Goal: Task Accomplishment & Management: Manage account settings

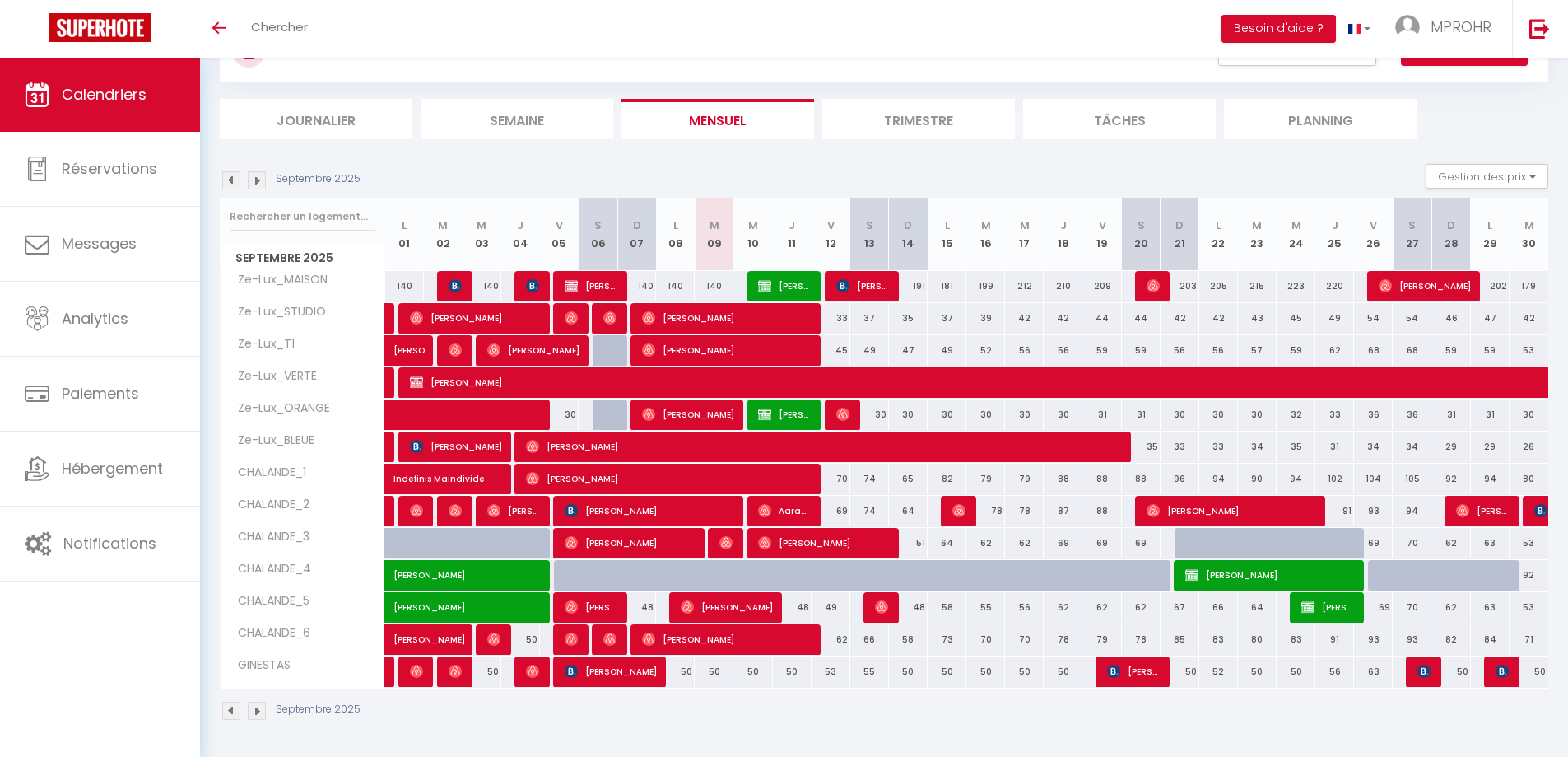
click at [258, 717] on img at bounding box center [256, 710] width 18 height 18
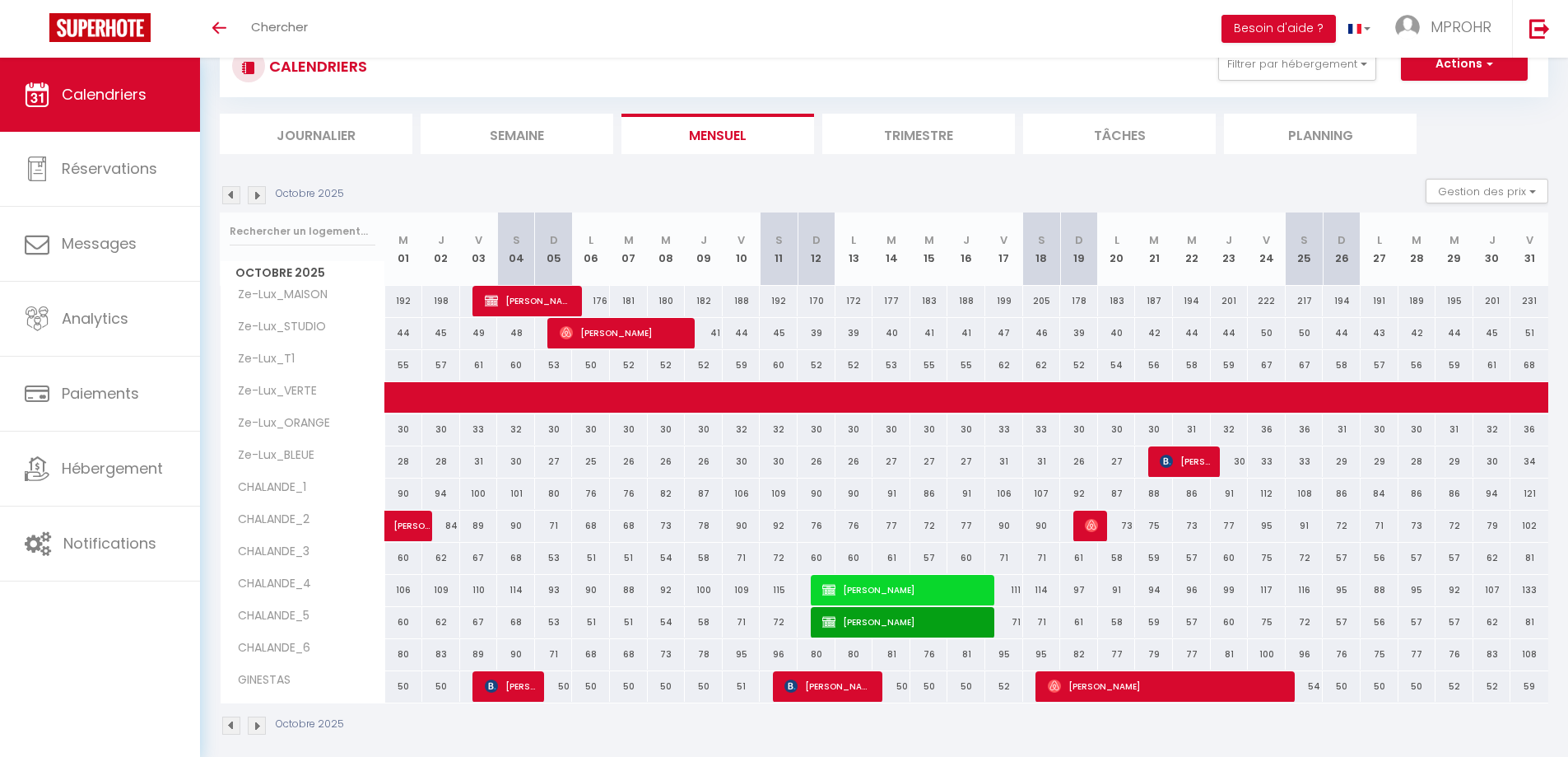
scroll to position [72, 0]
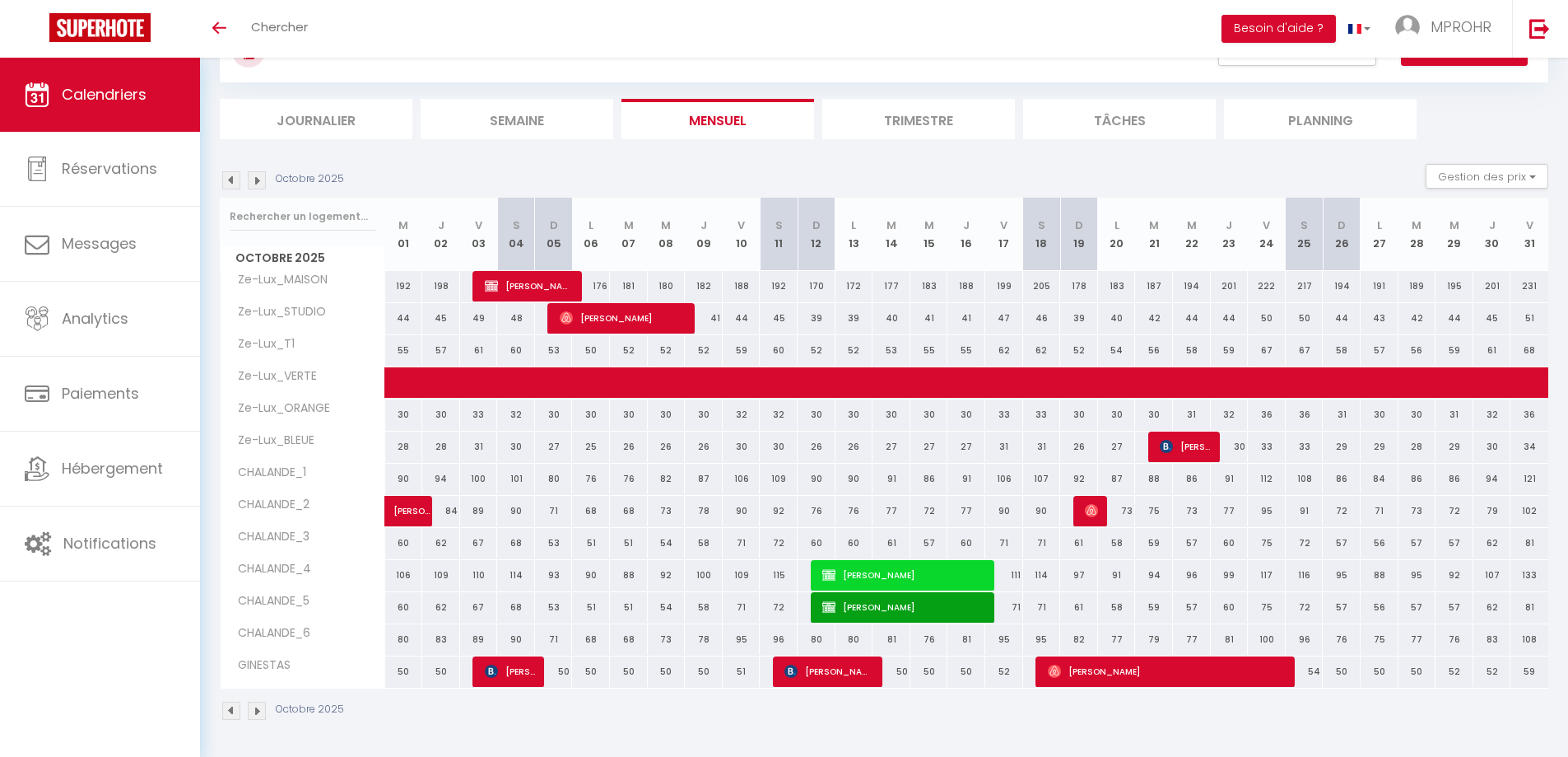
click at [257, 709] on img at bounding box center [256, 710] width 18 height 18
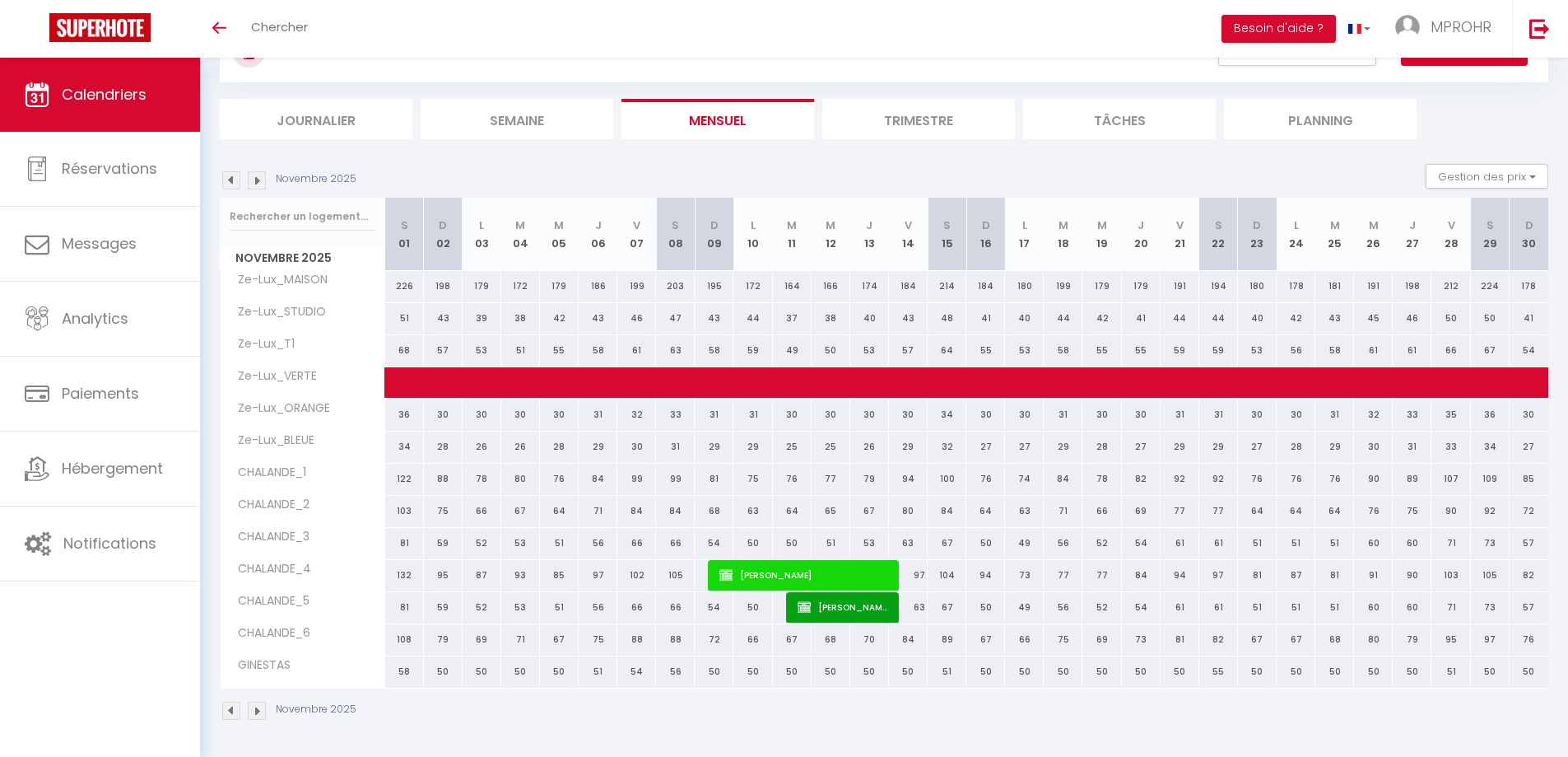
click at [489, 730] on div "Novembre 2025" at bounding box center [885, 713] width 1329 height 49
click at [462, 702] on div "Novembre 2025" at bounding box center [885, 713] width 1329 height 49
click at [777, 171] on div "Novembre 2025 Gestion des prix Nb Nuits minimum Règles Disponibilité" at bounding box center [885, 181] width 1329 height 34
click at [768, 164] on div "Novembre 2025 Gestion des prix Nb Nuits minimum Règles Disponibilité" at bounding box center [885, 181] width 1329 height 34
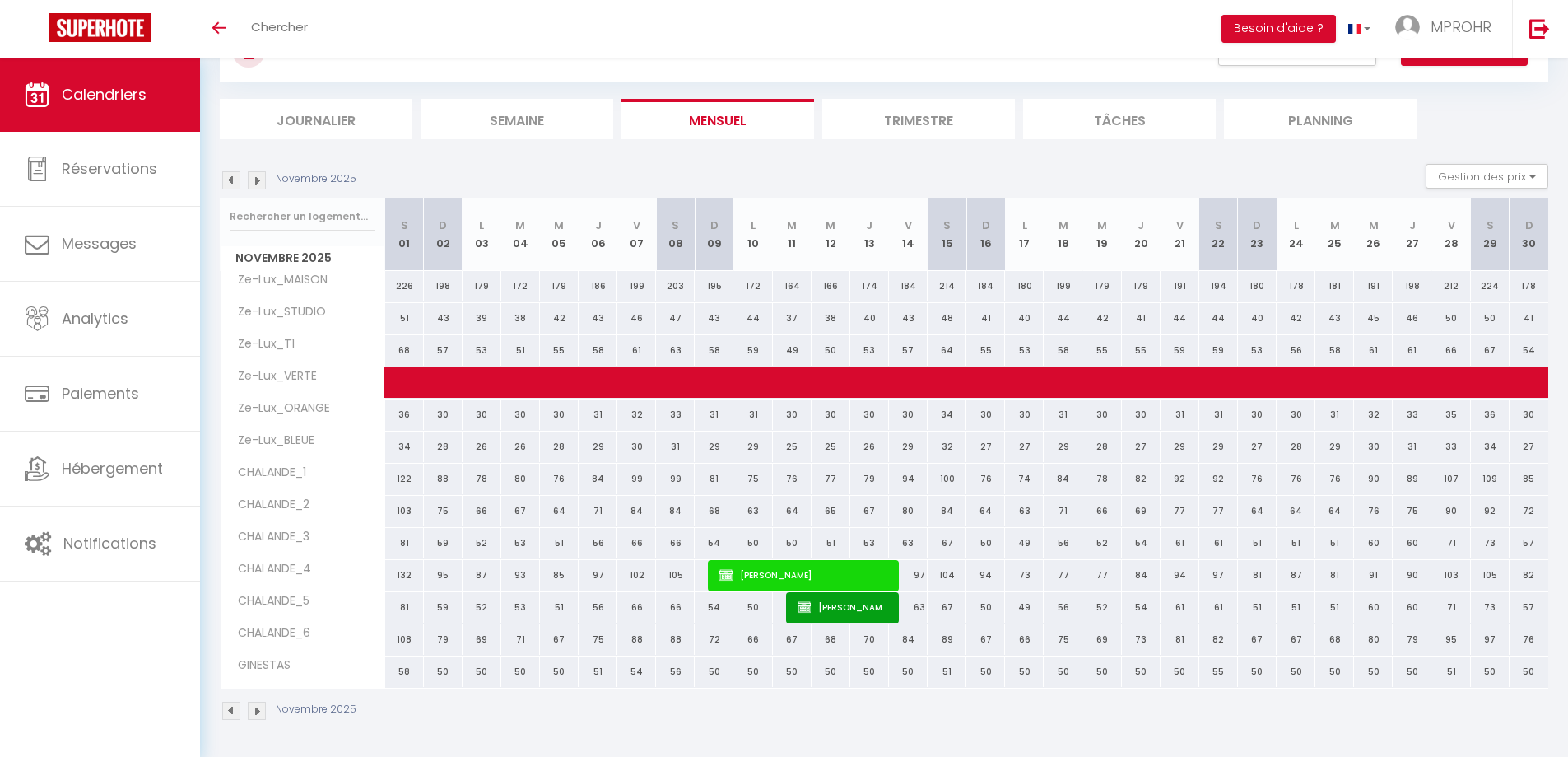
click at [768, 164] on div "Novembre 2025 Gestion des prix Nb Nuits minimum Règles Disponibilité" at bounding box center [885, 181] width 1329 height 34
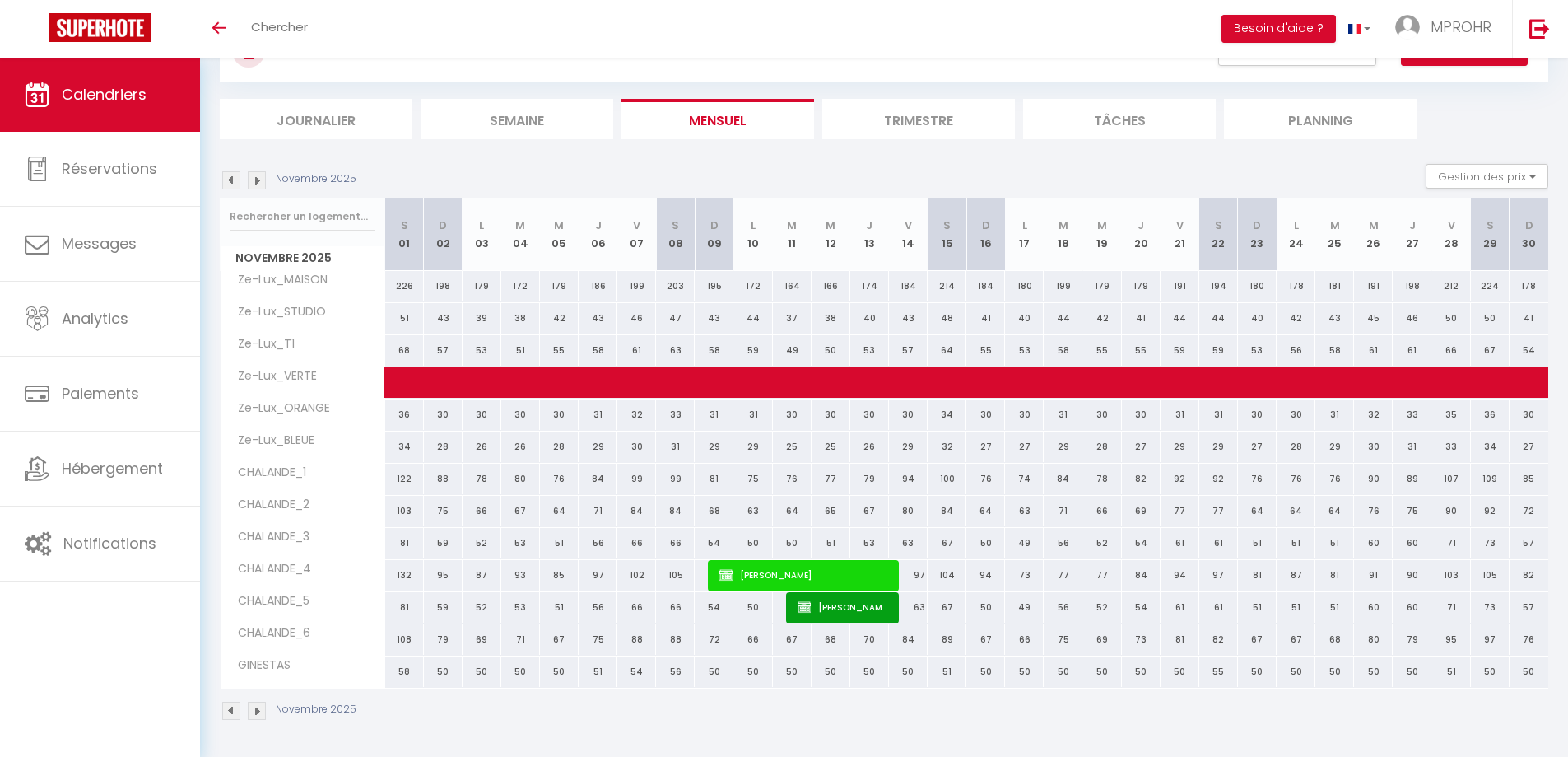
click at [768, 164] on div "Novembre 2025 Gestion des prix Nb Nuits minimum Règles Disponibilité" at bounding box center [885, 181] width 1329 height 34
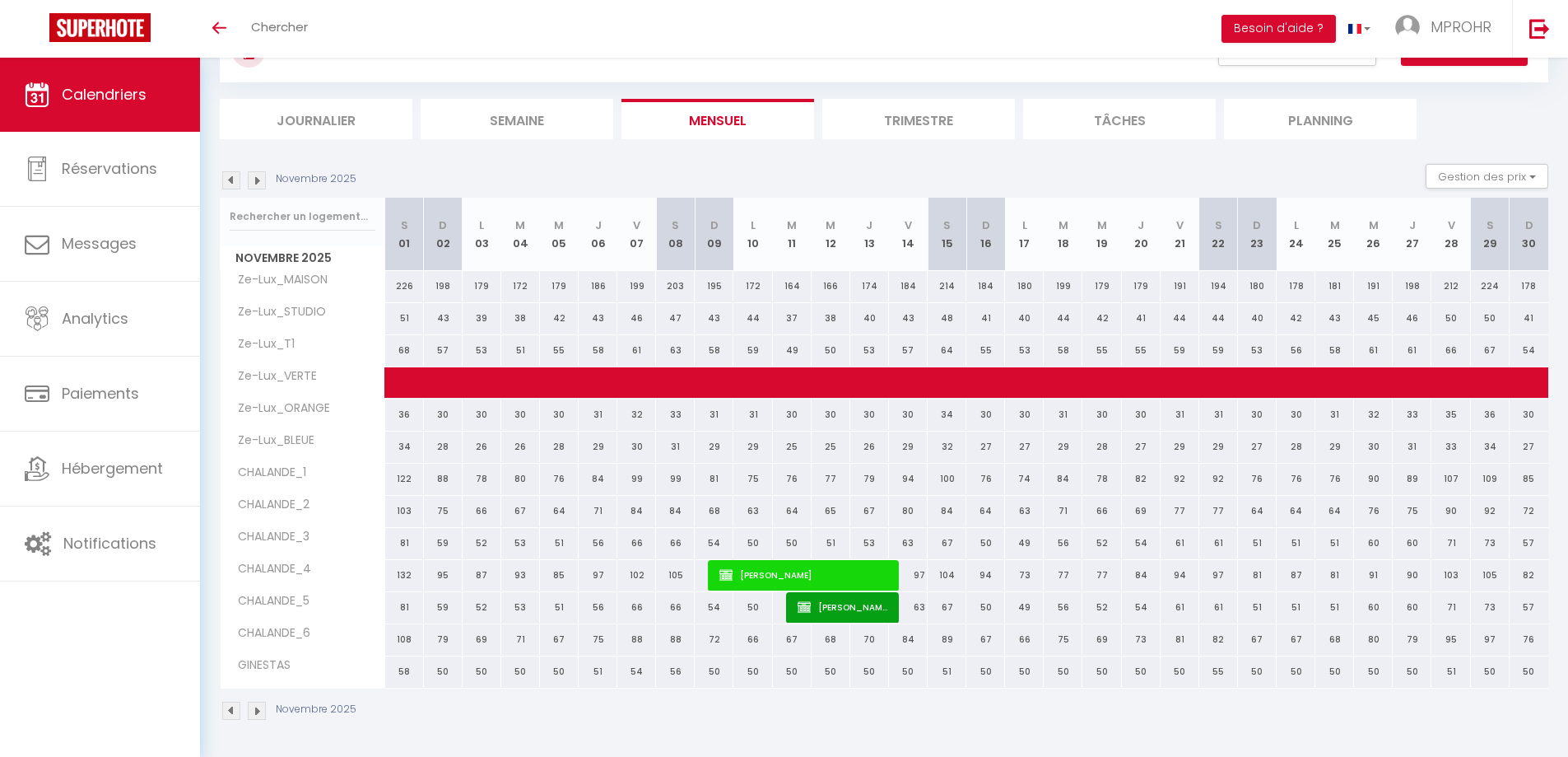
click at [239, 722] on div "Novembre 2025" at bounding box center [885, 713] width 1329 height 49
click at [239, 712] on img at bounding box center [231, 710] width 18 height 18
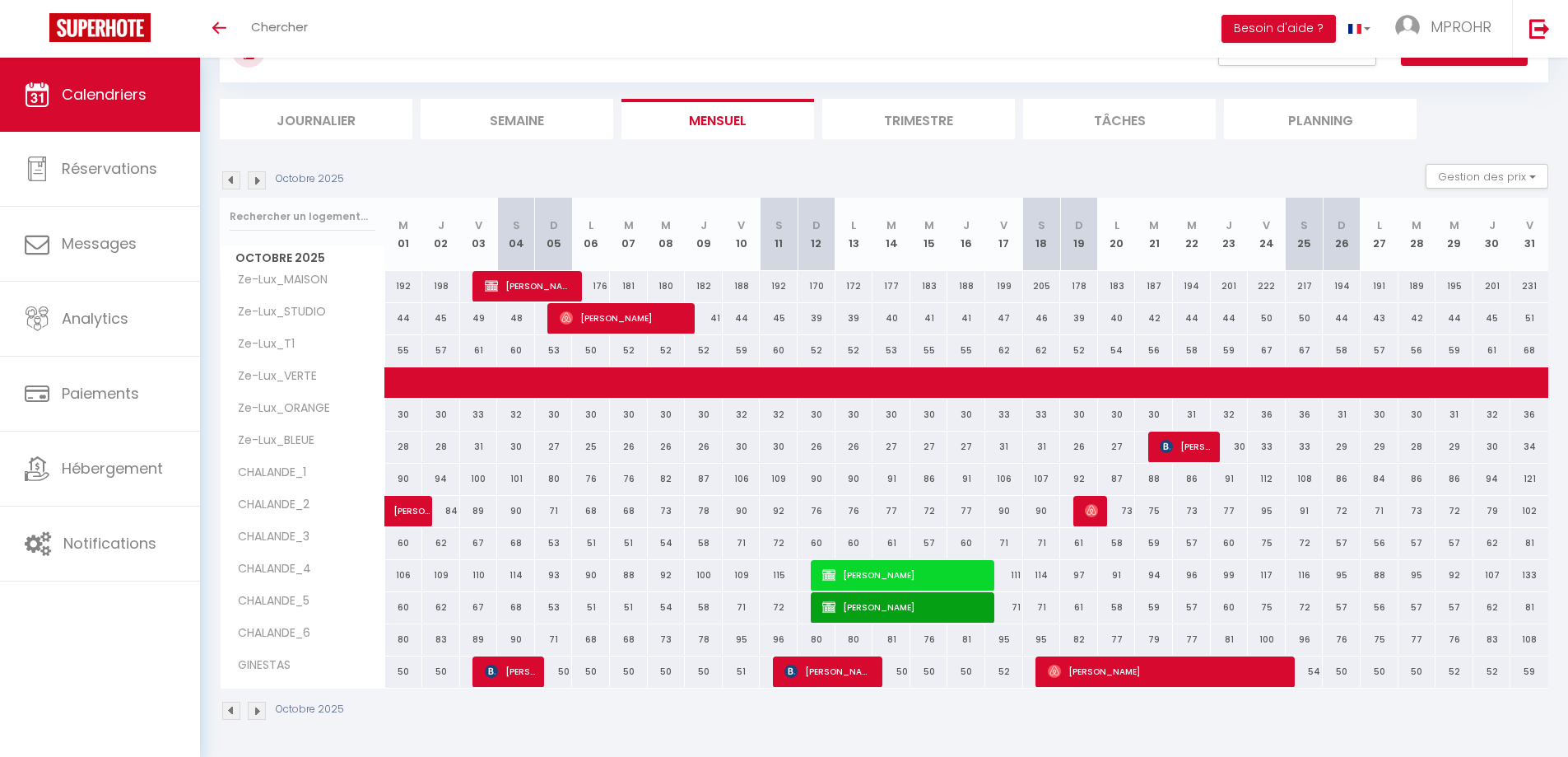
click at [252, 715] on img at bounding box center [256, 710] width 18 height 18
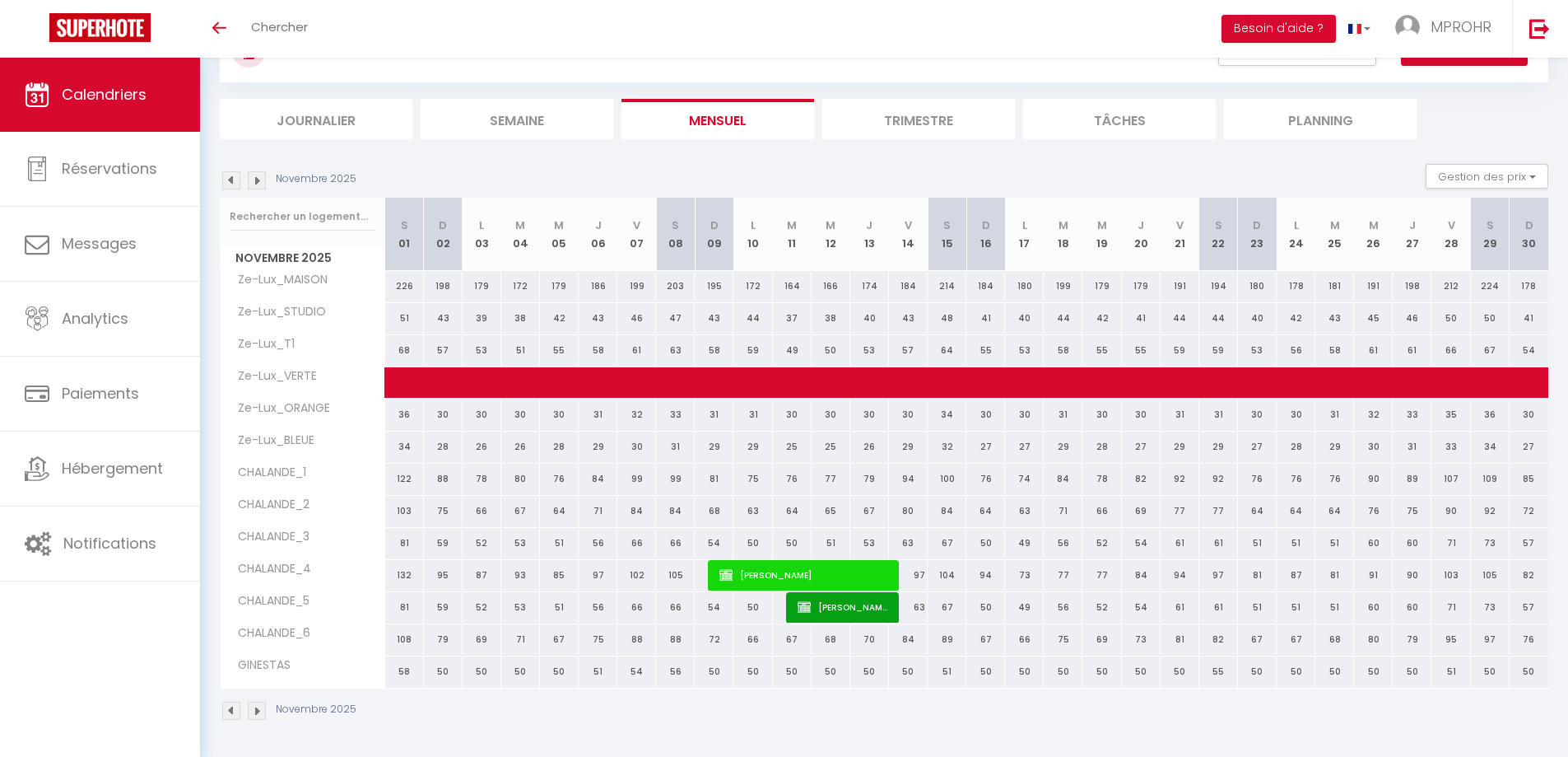
click at [792, 481] on div "76" at bounding box center [792, 478] width 39 height 30
type input "76"
select select "1"
type input "Mar 11 Novembre 2025"
type input "Mer 12 Novembre 2025"
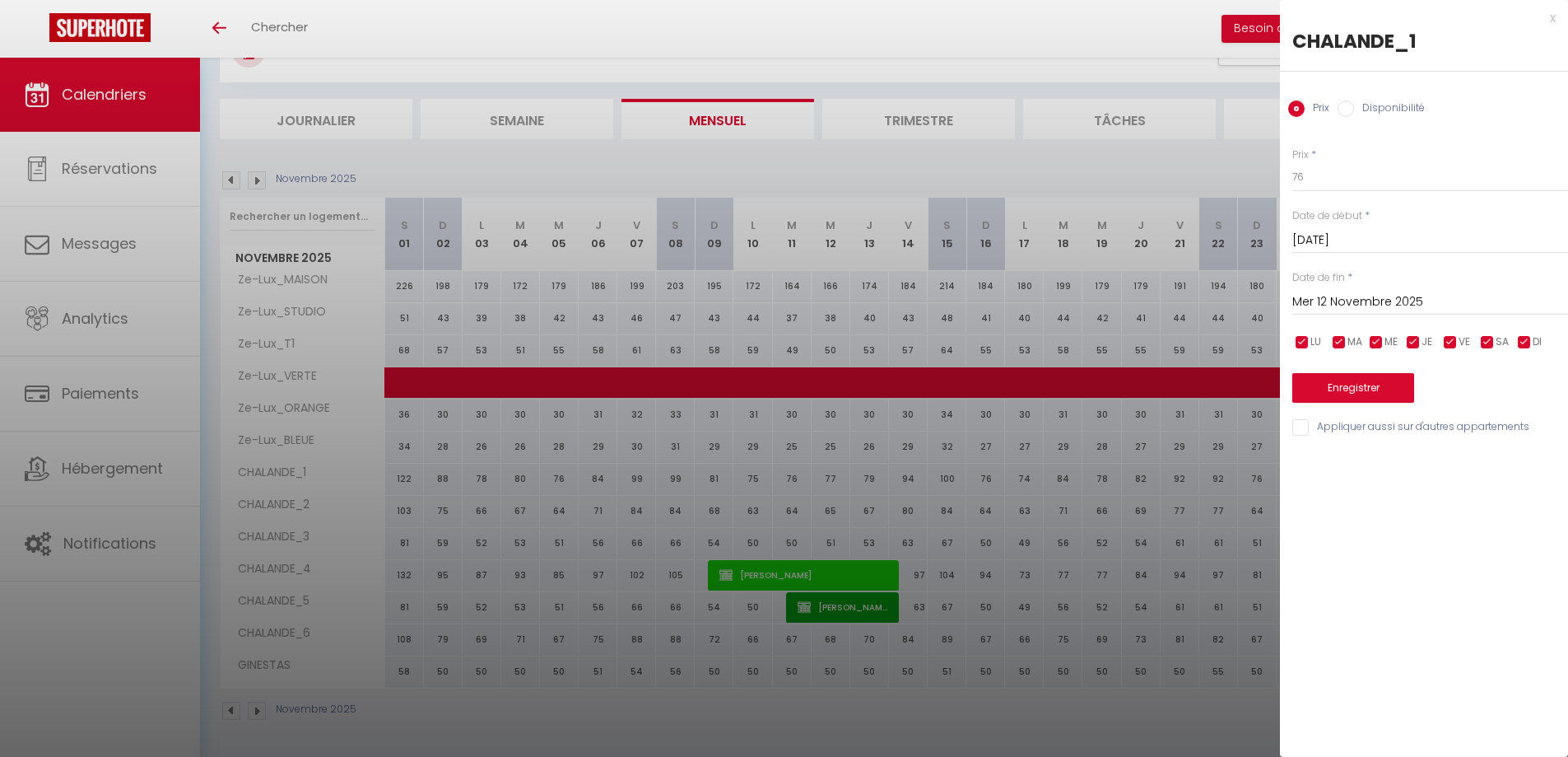
click at [1338, 106] on input "Disponibilité" at bounding box center [1345, 108] width 16 height 16
radio input "true"
radio input "false"
click at [1345, 176] on select "Disponible Indisponible" at bounding box center [1430, 177] width 276 height 31
select select "0"
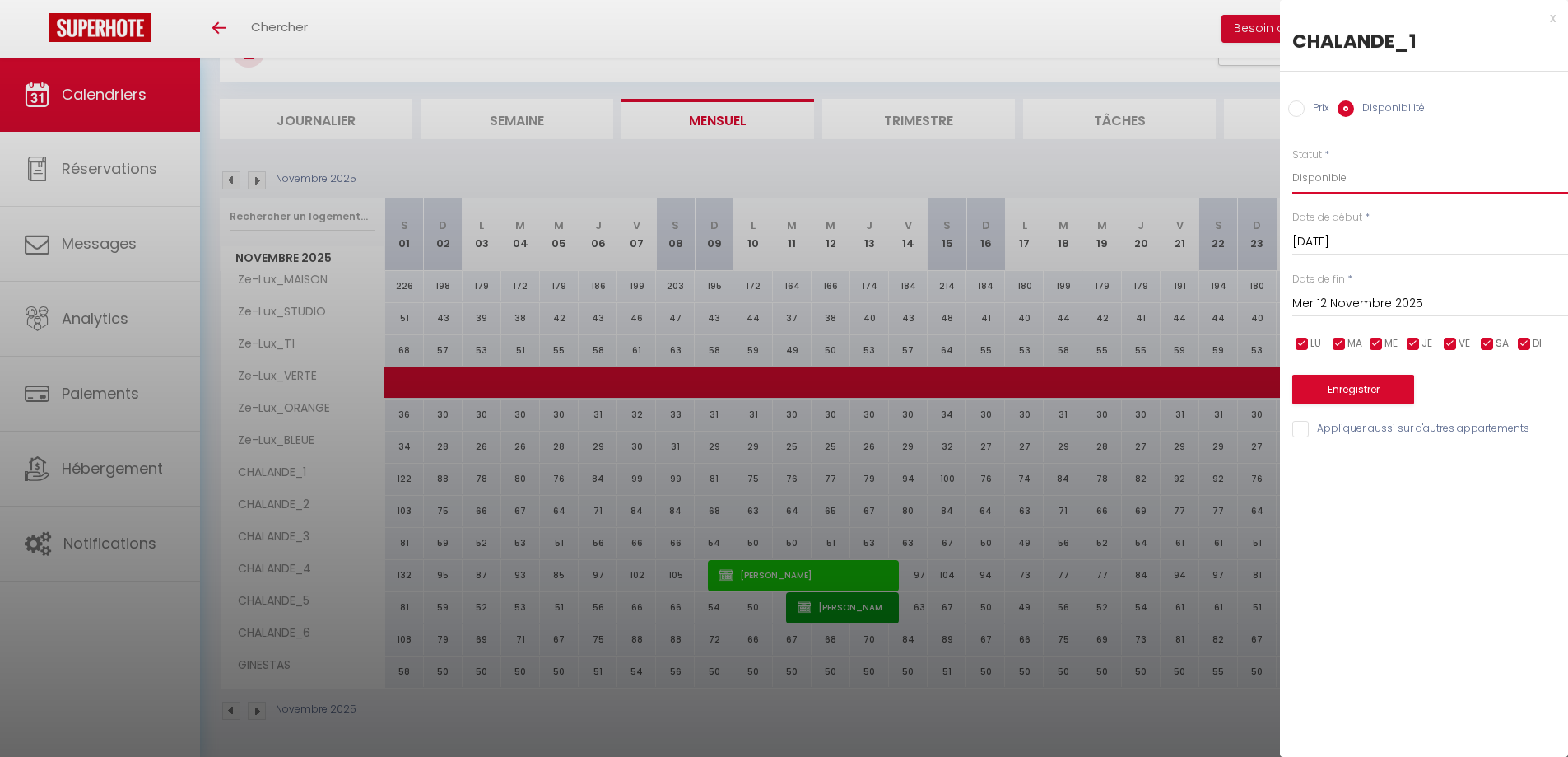
click at [1292, 162] on select "Disponible Indisponible" at bounding box center [1430, 177] width 276 height 31
click at [1368, 307] on input "Mer 12 Novembre 2025" at bounding box center [1430, 303] width 276 height 22
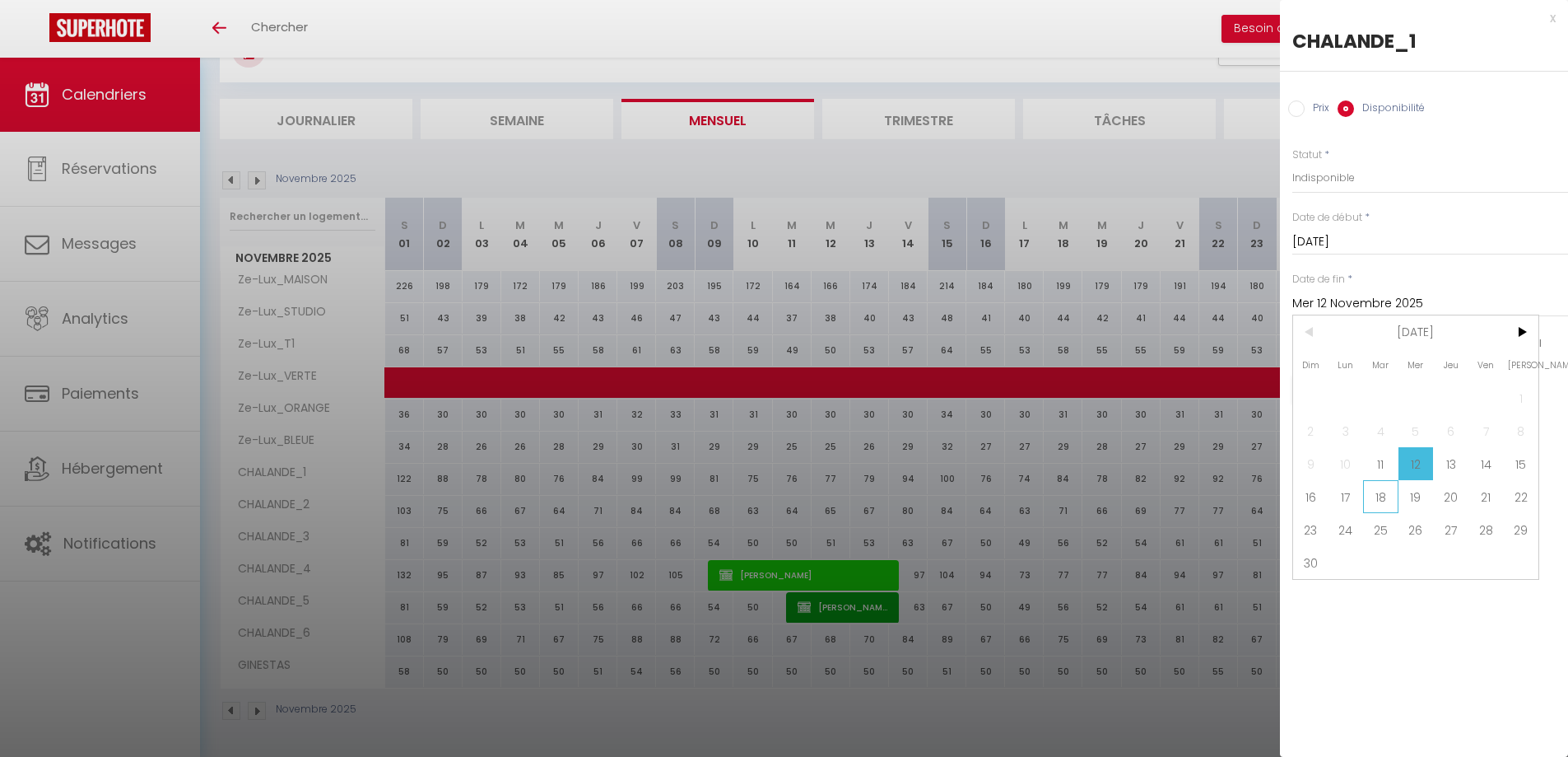
click at [1372, 500] on span "18" at bounding box center [1381, 496] width 36 height 33
type input "Mar 18 Novembre 2025"
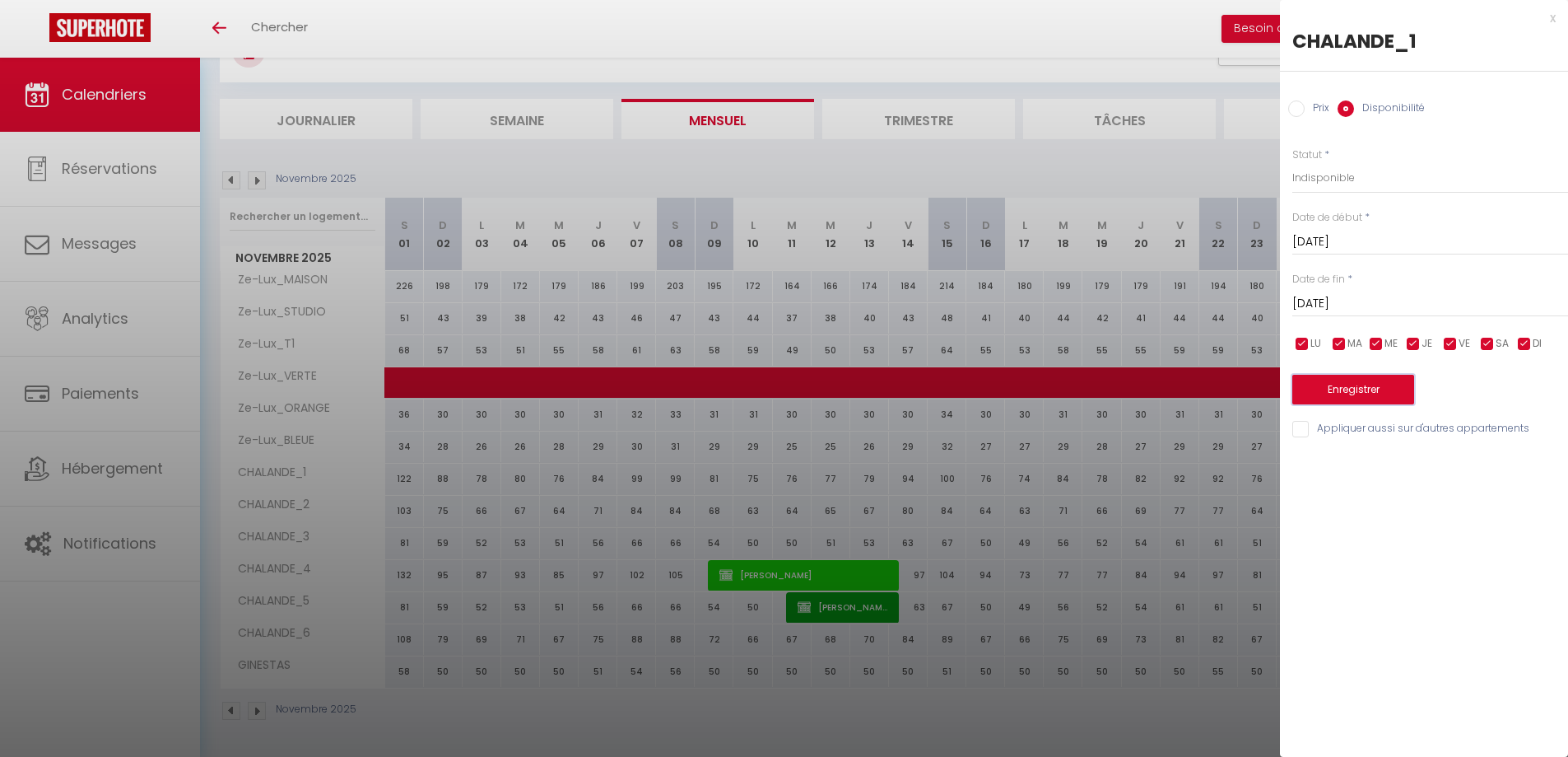
click at [1348, 386] on button "Enregistrer" at bounding box center [1352, 389] width 121 height 29
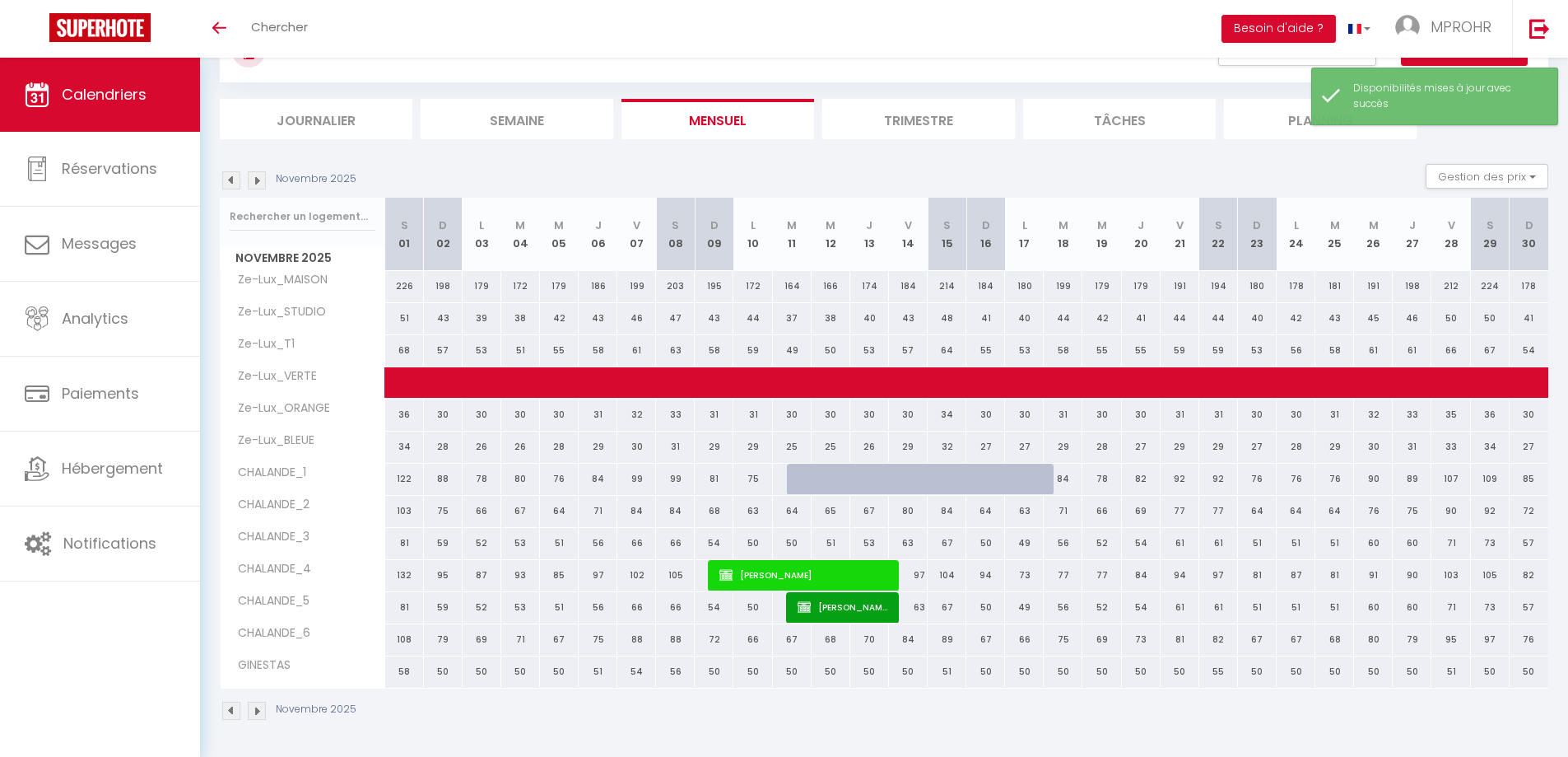
click at [913, 179] on div "Novembre 2025 Gestion des prix Nb Nuits minimum Règles Disponibilité" at bounding box center [885, 181] width 1329 height 34
click at [916, 179] on div "Novembre 2025 Gestion des prix Nb Nuits minimum Règles Disponibilité" at bounding box center [885, 181] width 1329 height 34
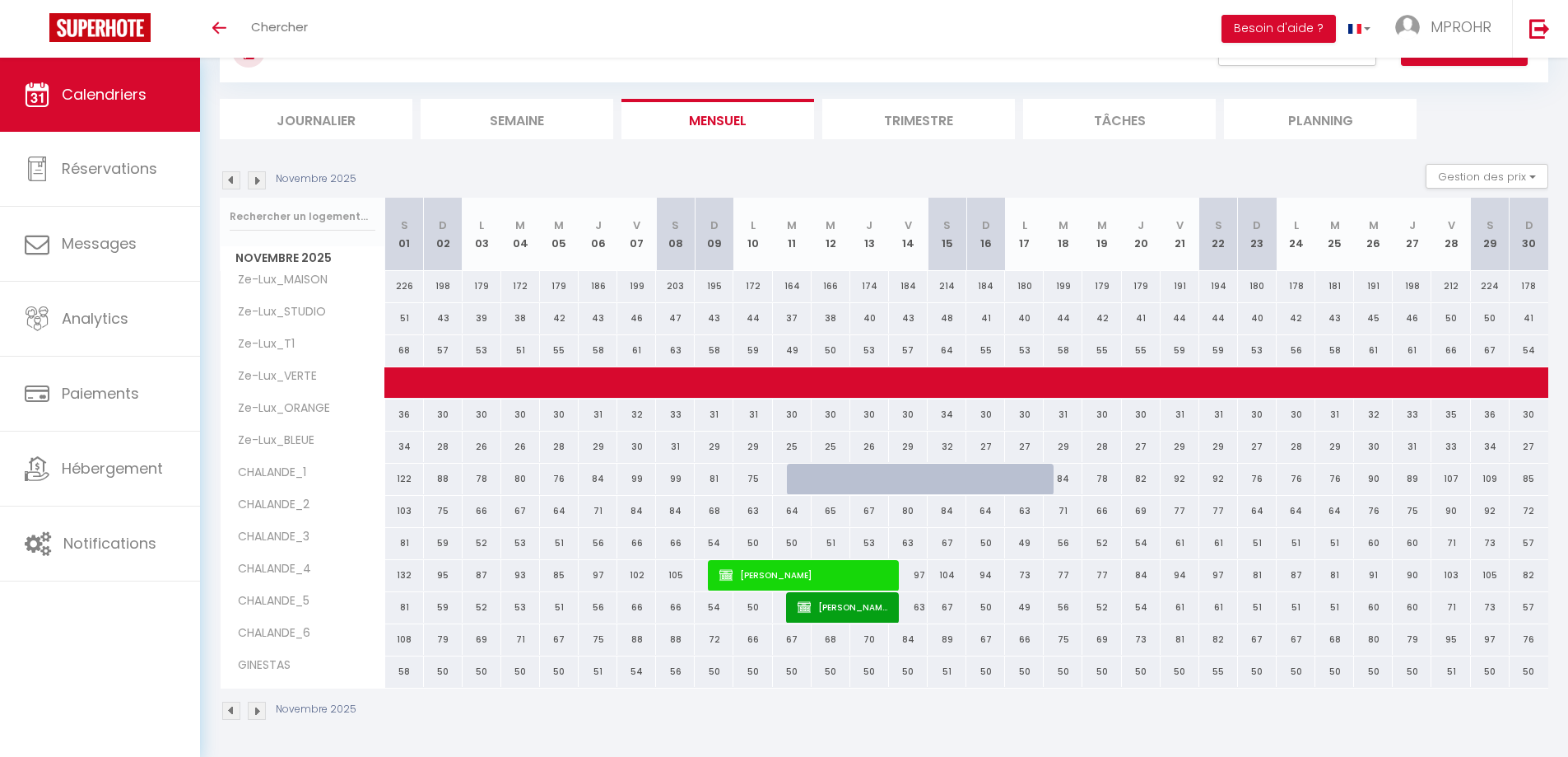
click at [1064, 350] on div "58" at bounding box center [1063, 350] width 39 height 30
select select "1"
type input "Mar 18 Novembre 2025"
type input "Mer 19 Novembre 2025"
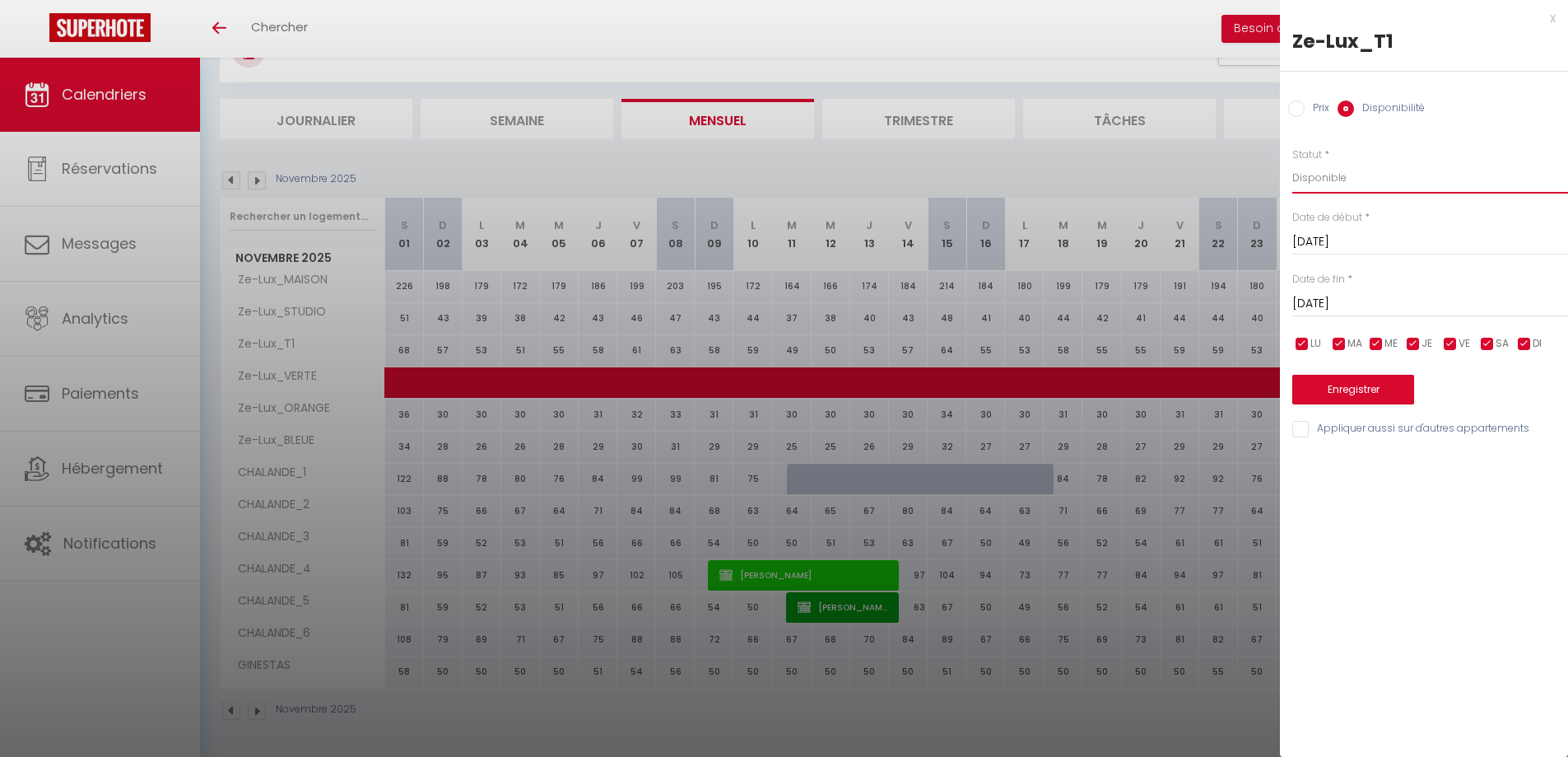
click at [1329, 185] on select "Disponible Indisponible" at bounding box center [1430, 177] width 276 height 31
select select "0"
click at [1292, 162] on select "Disponible Indisponible" at bounding box center [1430, 177] width 276 height 31
click at [1347, 305] on input "Mer 19 Novembre 2025" at bounding box center [1430, 303] width 276 height 22
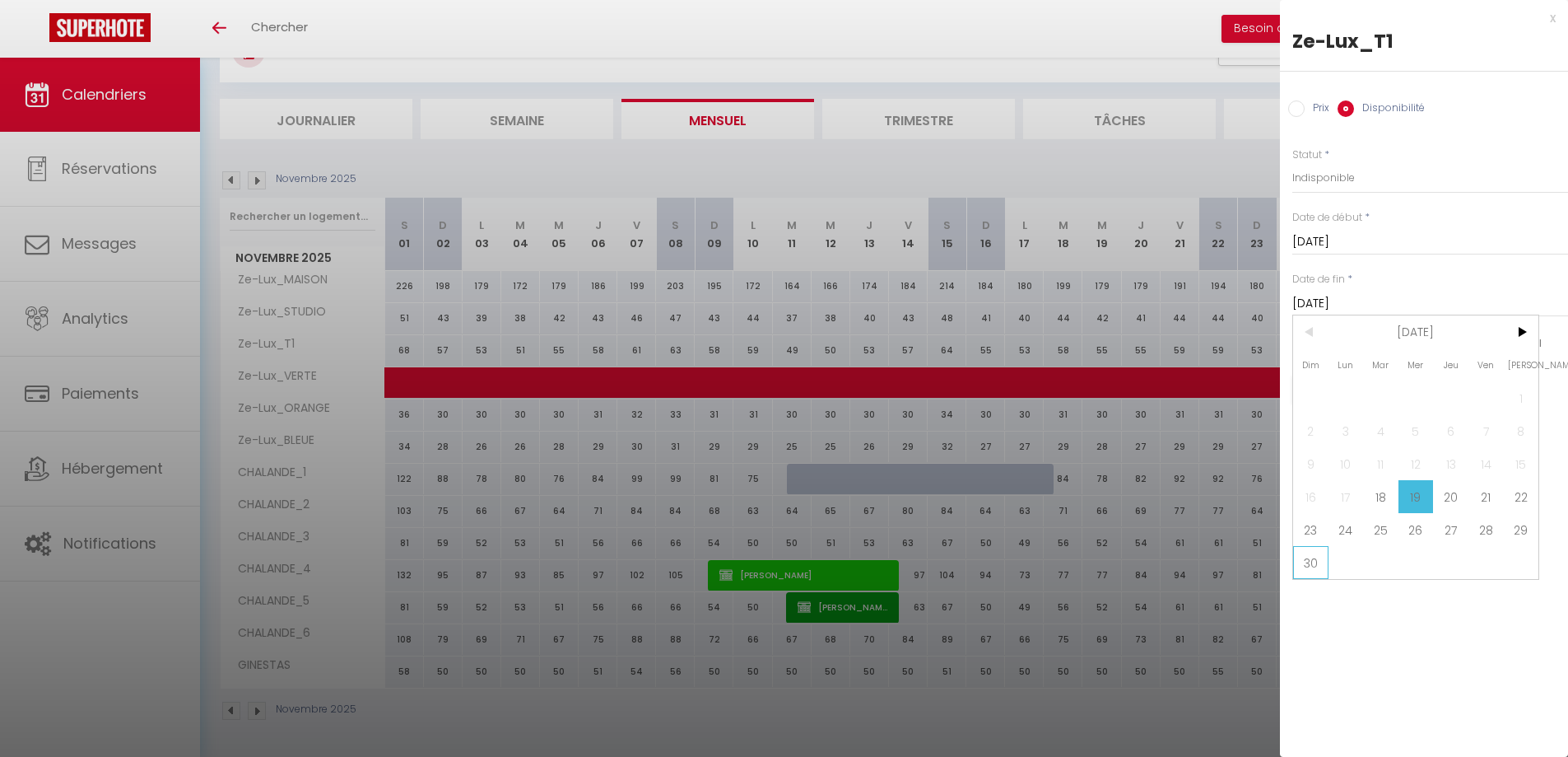
click at [1313, 569] on span "30" at bounding box center [1311, 562] width 36 height 33
type input "Dim 30 Novembre 2025"
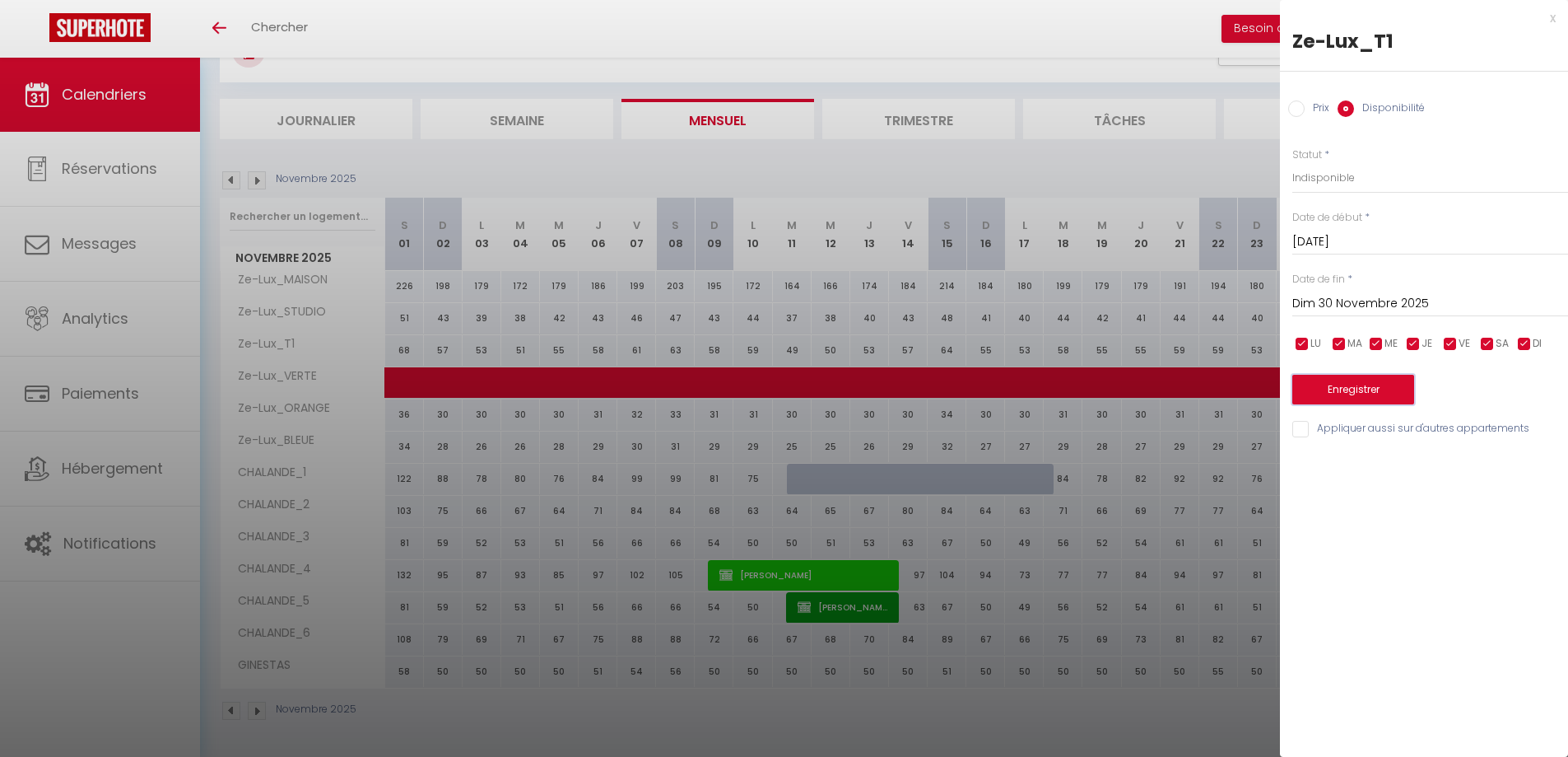
click at [1339, 391] on button "Enregistrer" at bounding box center [1352, 389] width 121 height 29
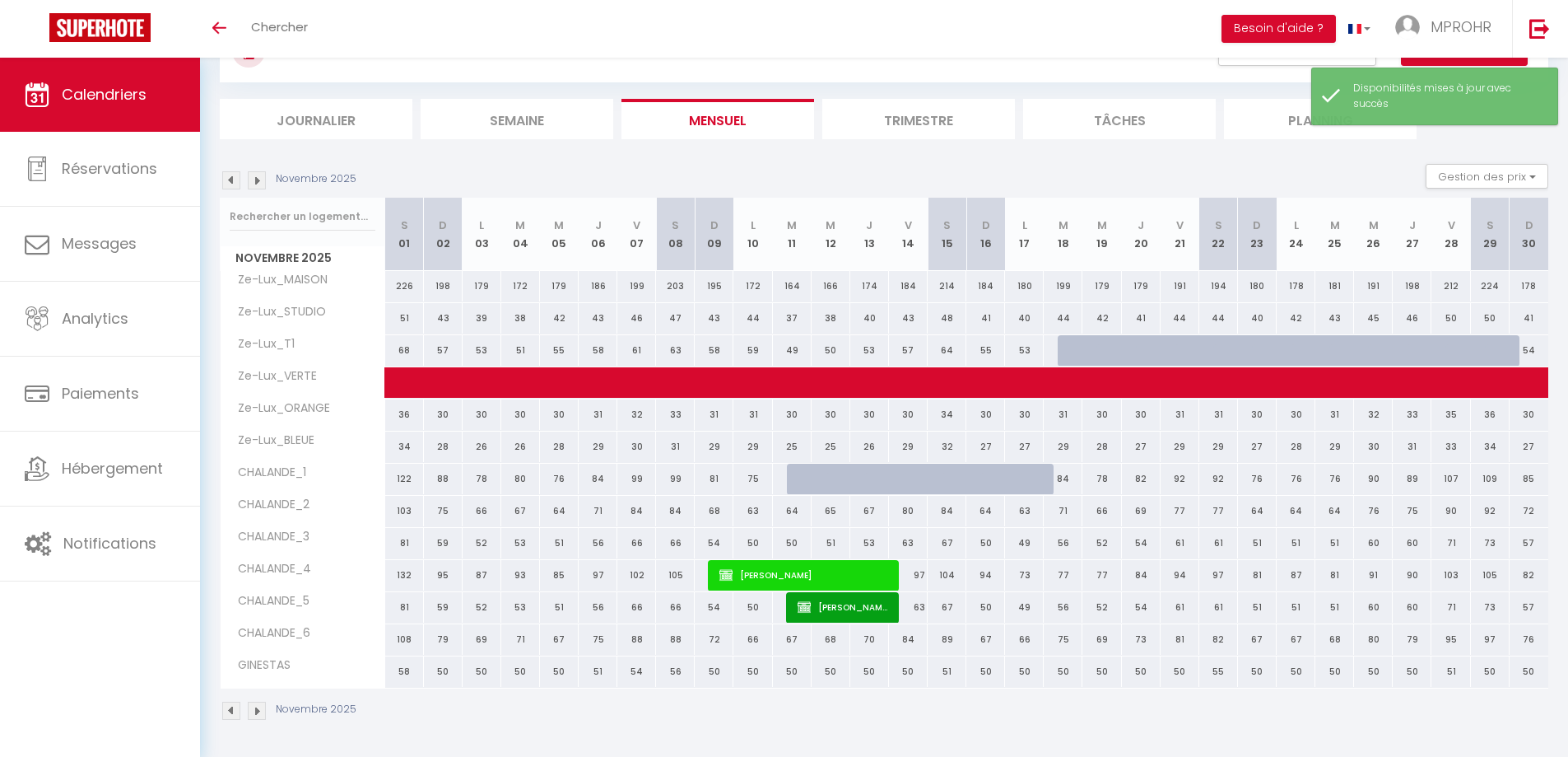
click at [1000, 167] on div "Novembre 2025 Gestion des prix Nb Nuits minimum Règles Disponibilité" at bounding box center [885, 181] width 1329 height 34
click at [1032, 76] on div "CALENDRIERS Filtrer par hébergement ZELUX_CAPITOLE CHALANDE_1 CHALANDE_2 CHALAN…" at bounding box center [885, 52] width 1329 height 62
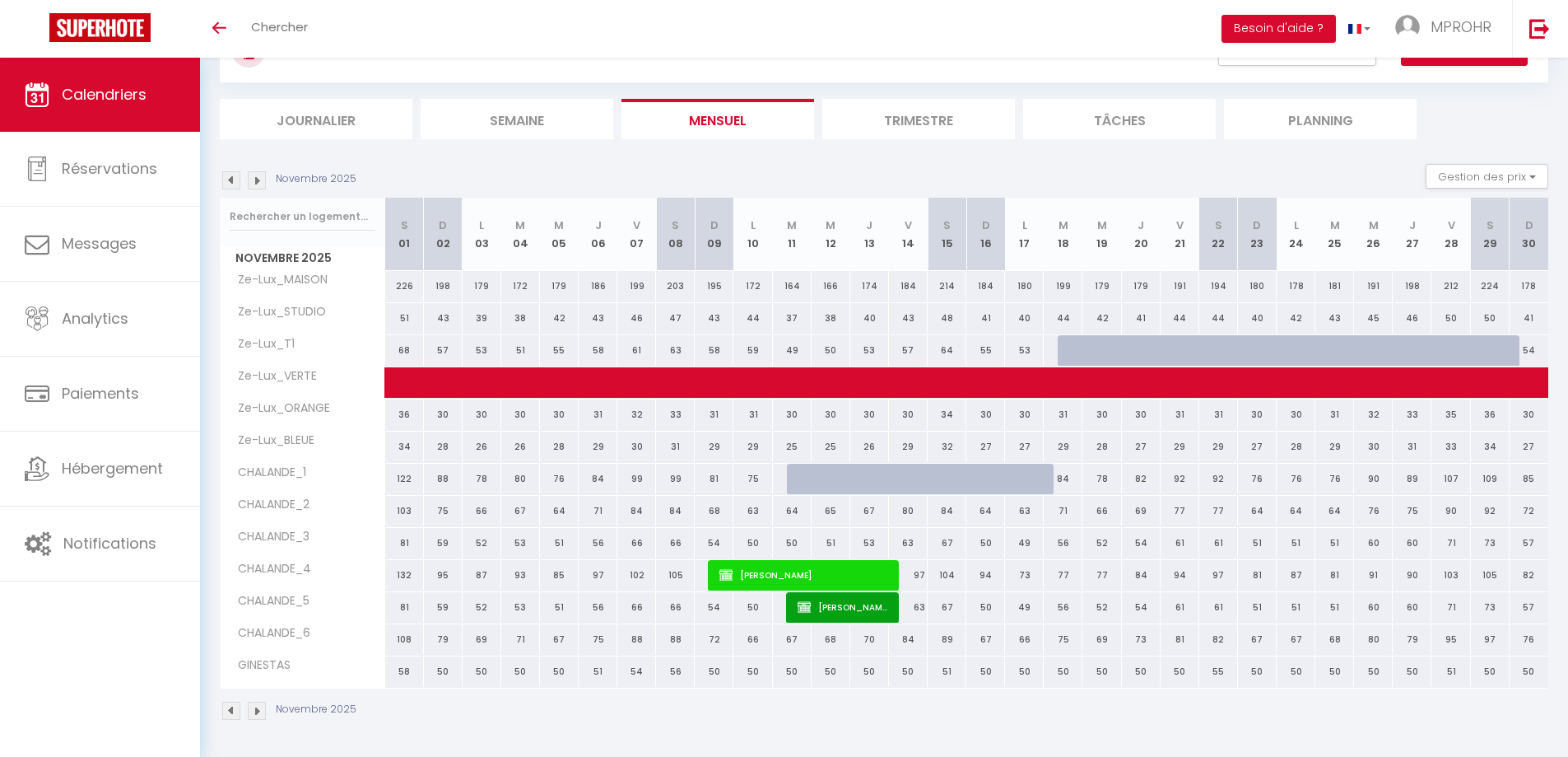
click at [1034, 75] on div "CALENDRIERS Filtrer par hébergement ZELUX_CAPITOLE CHALANDE_1 CHALANDE_2 CHALAN…" at bounding box center [885, 52] width 1329 height 62
click at [1022, 76] on div "CALENDRIERS Filtrer par hébergement ZELUX_CAPITOLE CHALANDE_1 CHALANDE_2 CHALAN…" at bounding box center [885, 52] width 1329 height 62
click at [1014, 80] on div "CALENDRIERS Filtrer par hébergement ZELUX_CAPITOLE CHALANDE_1 CHALANDE_2 CHALAN…" at bounding box center [885, 52] width 1329 height 62
click at [970, 75] on div "CALENDRIERS Filtrer par hébergement ZELUX_CAPITOLE CHALANDE_1 CHALANDE_2 CHALAN…" at bounding box center [885, 52] width 1329 height 62
click at [954, 73] on div "CALENDRIERS Filtrer par hébergement ZELUX_CAPITOLE CHALANDE_1 CHALANDE_2 CHALAN…" at bounding box center [885, 52] width 1329 height 62
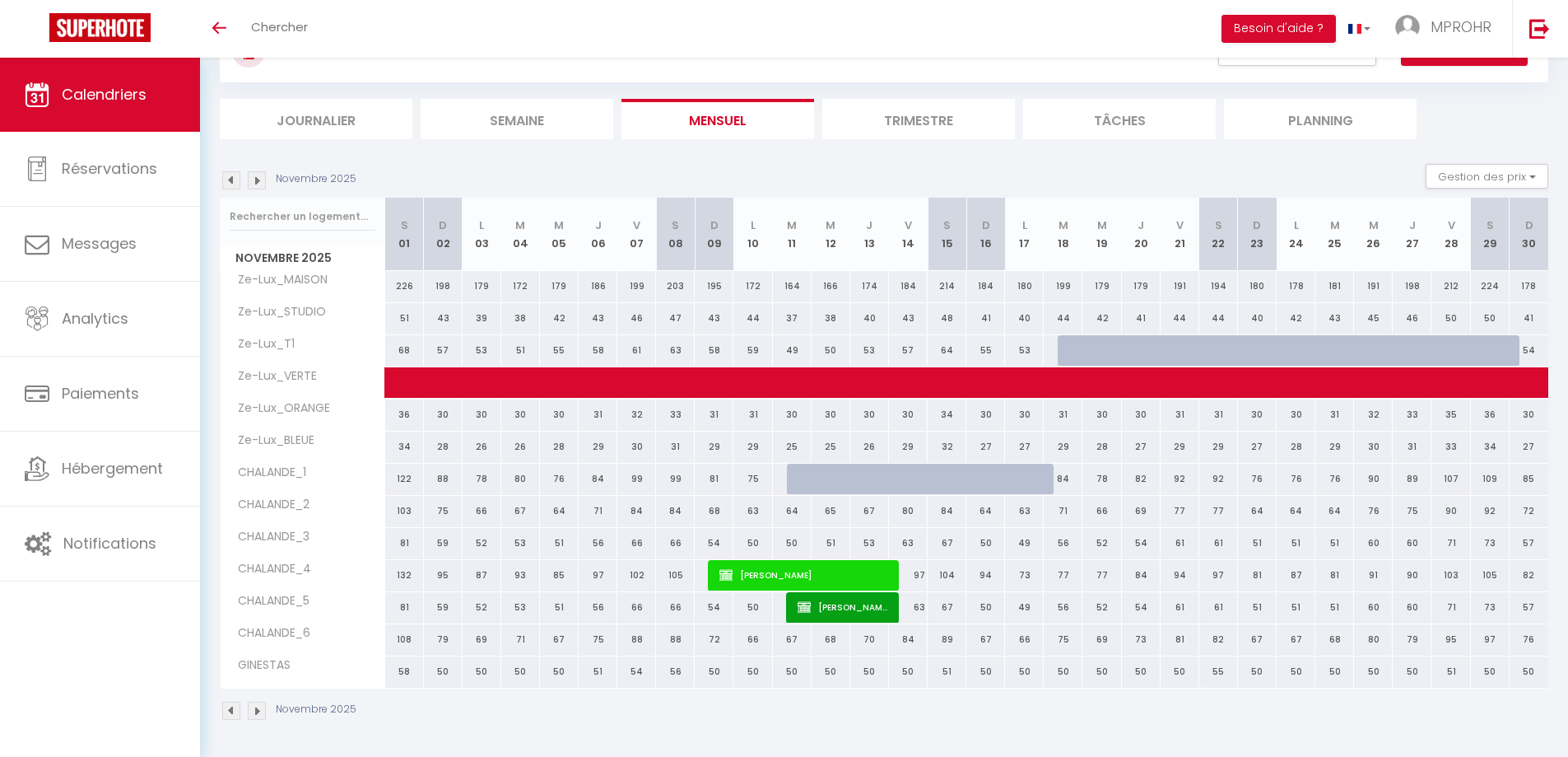
click at [954, 72] on div "CALENDRIERS Filtrer par hébergement ZELUX_CAPITOLE CHALANDE_1 CHALANDE_2 CHALAN…" at bounding box center [885, 52] width 1329 height 62
